Goal: Task Accomplishment & Management: Manage account settings

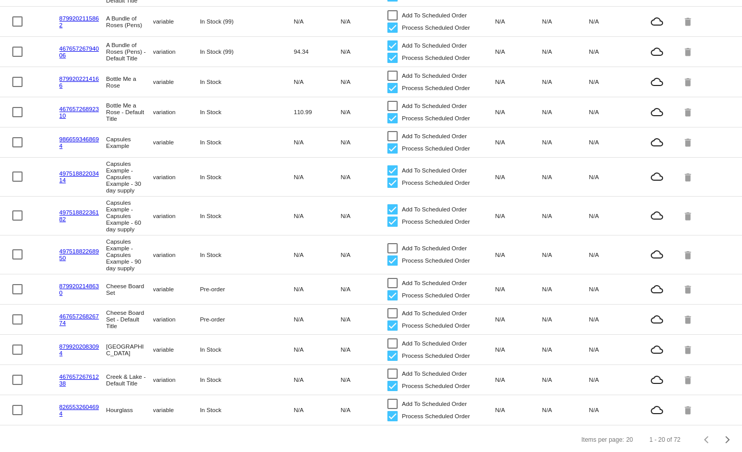
scroll to position [323, 0]
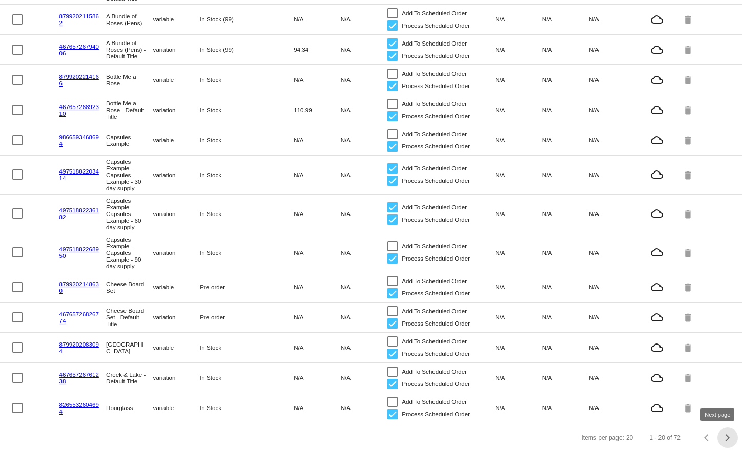
click at [717, 439] on span "Next page" at bounding box center [727, 437] width 20 height 5
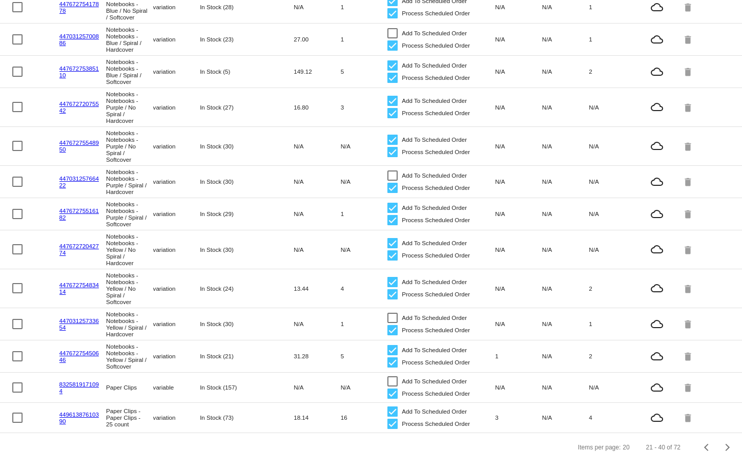
click at [67, 298] on mat-cell "44767275483414" at bounding box center [82, 288] width 47 height 18
click at [67, 294] on link "44767275483414" at bounding box center [78, 288] width 39 height 13
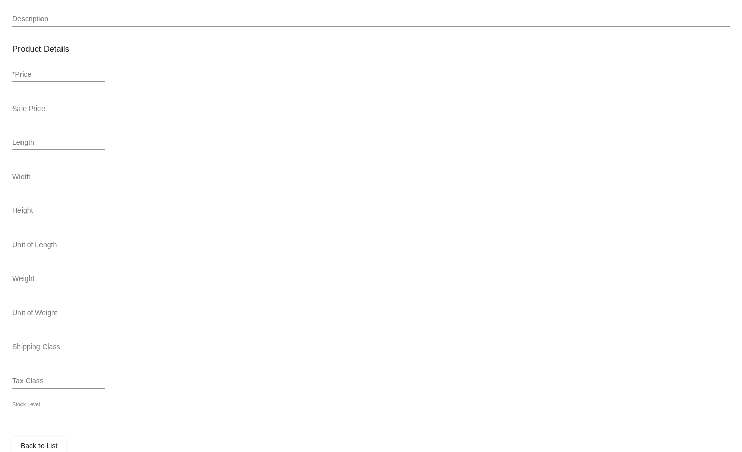
type input "variation"
type input "410136"
type input "44767275483414"
type input "Notebooks - Notebooks - Yellow / No Spiral / Softcover"
type input "Jot down your notes, thoughts, and dreams!"
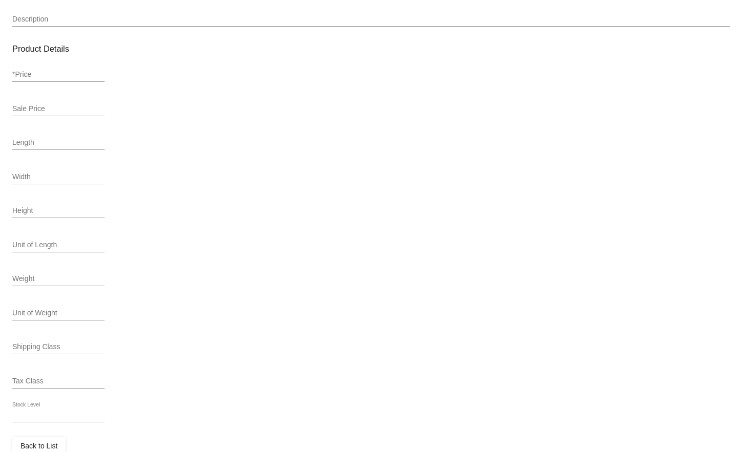
type input "8"
type input "4.4"
type input "0"
type input "Pound"
type input "In Stock (24)"
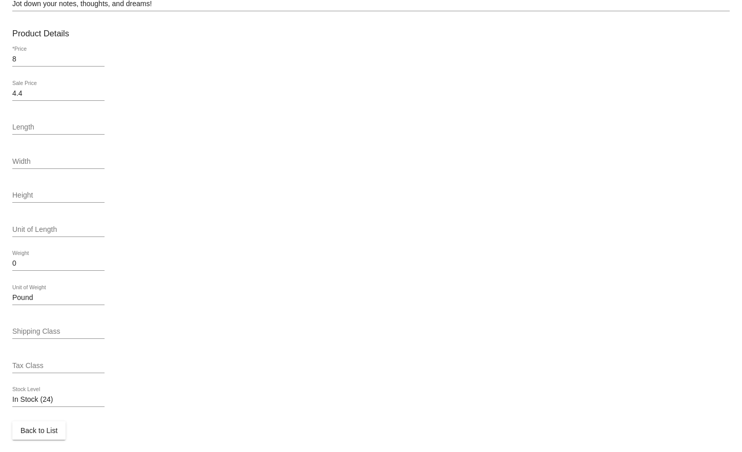
scroll to position [352, 0]
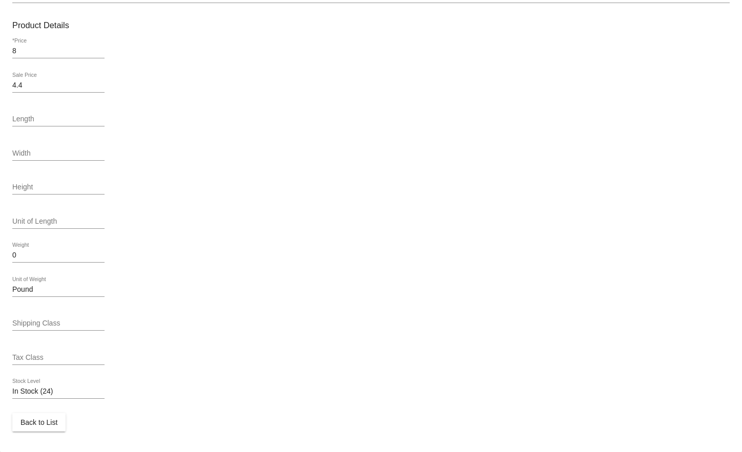
click at [51, 77] on div "4.4 Sale Price" at bounding box center [58, 83] width 92 height 20
click at [53, 43] on div "8 *Price" at bounding box center [58, 48] width 92 height 20
click at [56, 83] on input "4.4" at bounding box center [58, 85] width 92 height 8
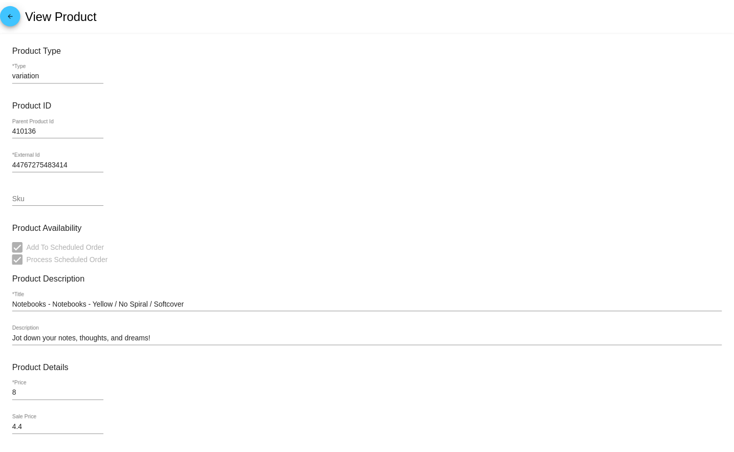
scroll to position [0, 0]
